Goal: Browse casually

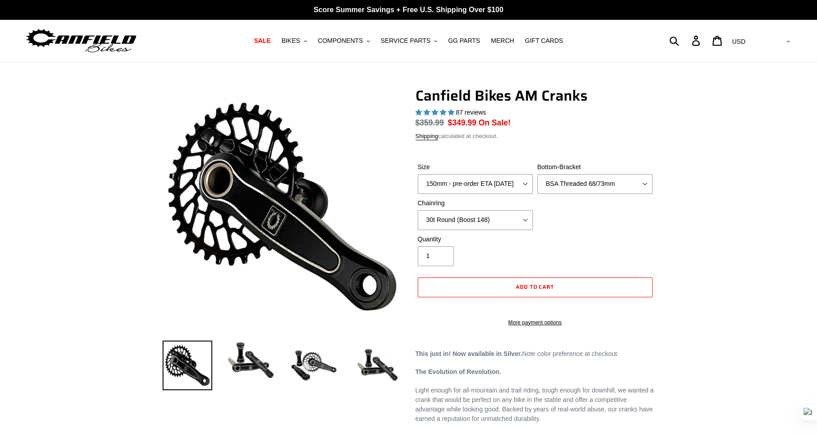
select select "highest-rating"
